Goal: Entertainment & Leisure: Consume media (video, audio)

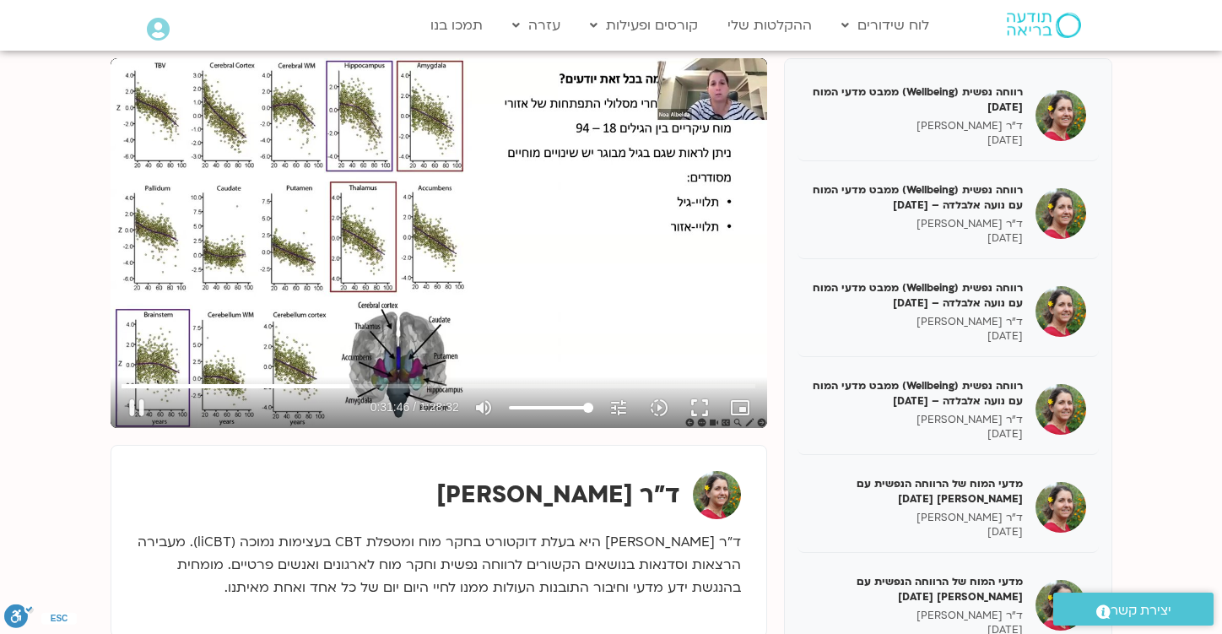
scroll to position [2538, 0]
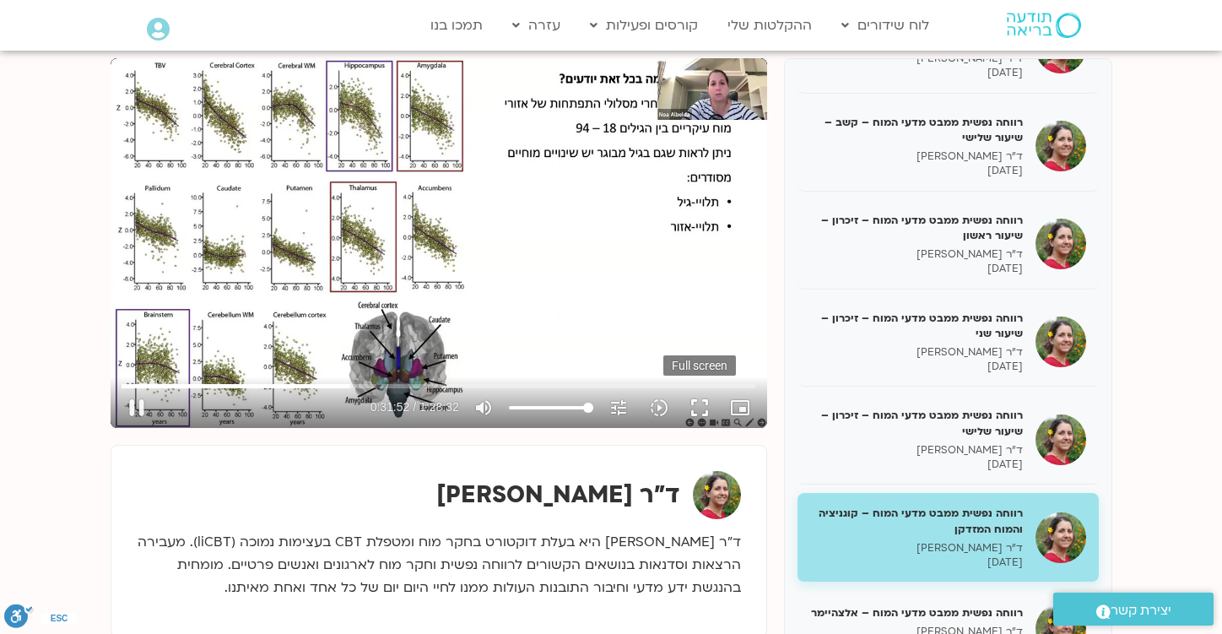
click at [695, 405] on button "fullscreen" at bounding box center [699, 407] width 40 height 40
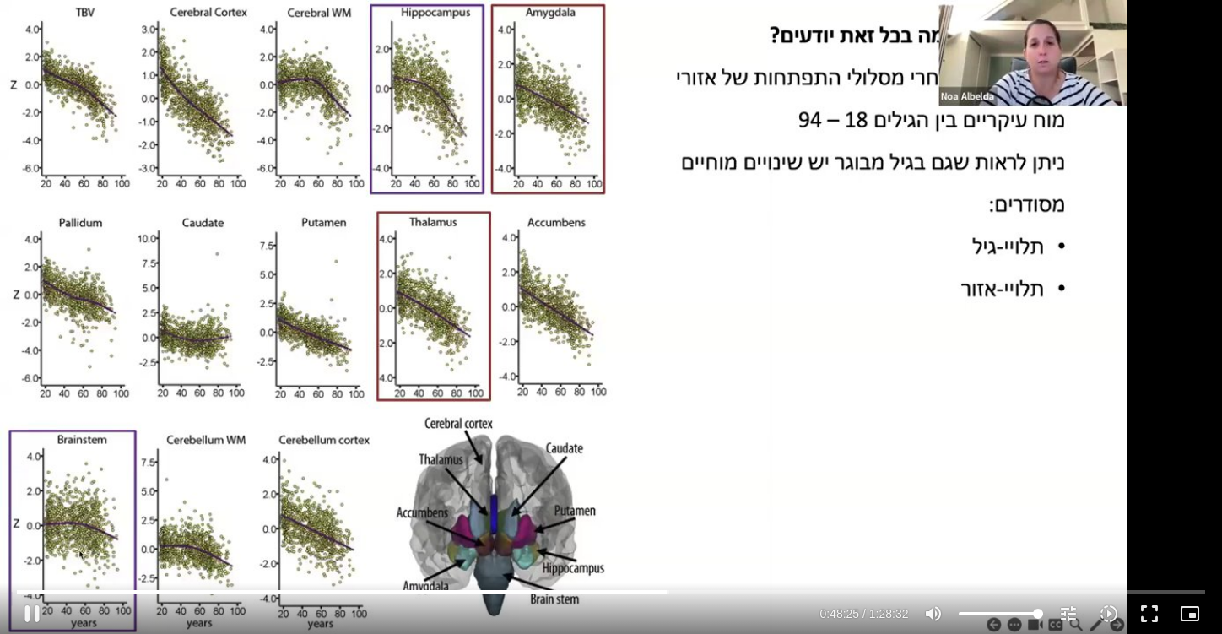
type input "2905.217362"
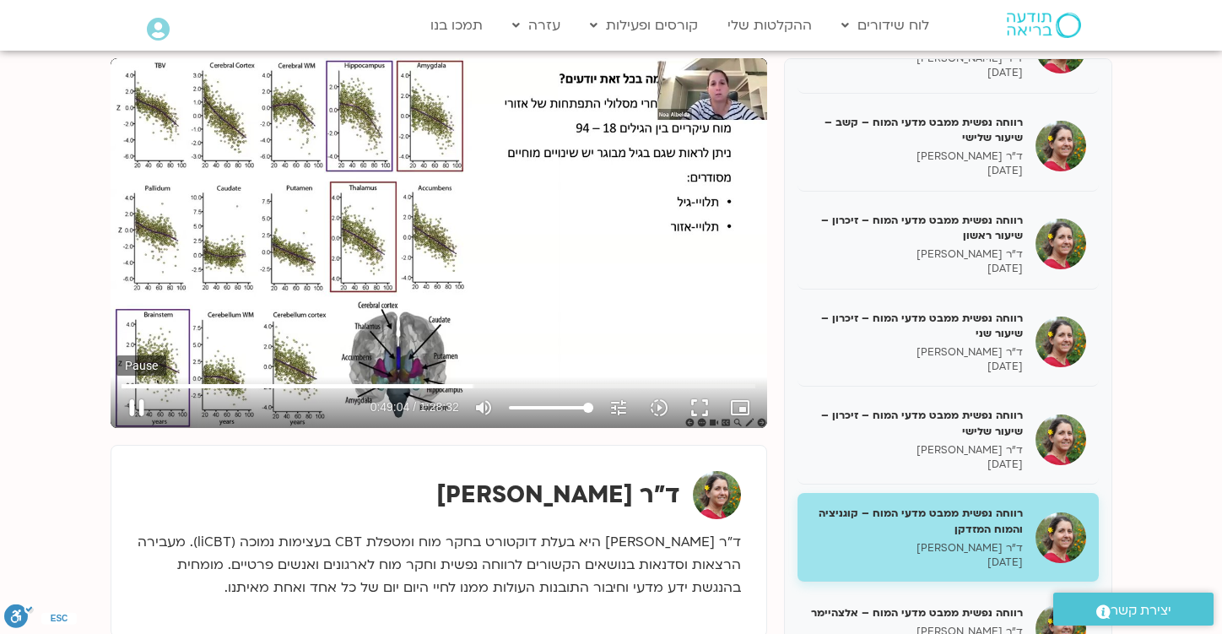
click at [138, 403] on button "pause" at bounding box center [136, 407] width 40 height 40
click at [135, 409] on button "play_arrow" at bounding box center [136, 407] width 40 height 40
click at [697, 411] on button "fullscreen" at bounding box center [699, 407] width 40 height 40
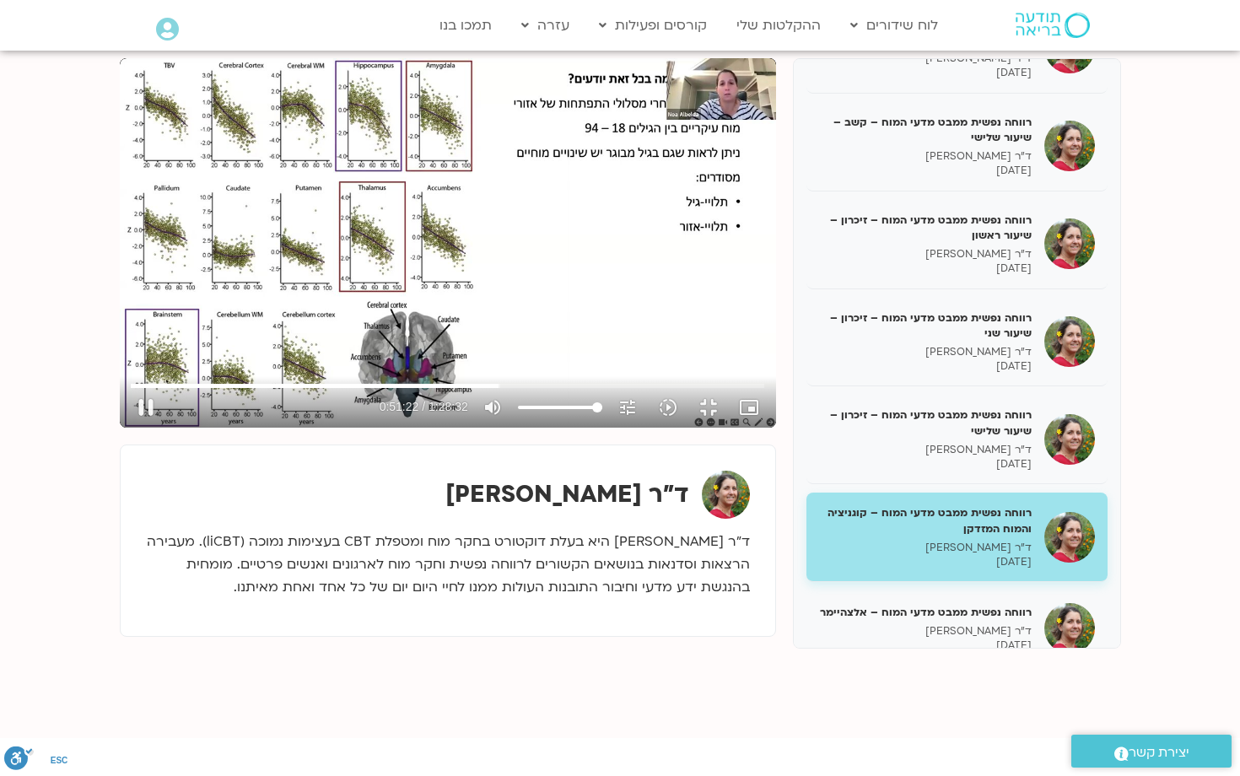
type input "3082.815286"
